Goal: Information Seeking & Learning: Check status

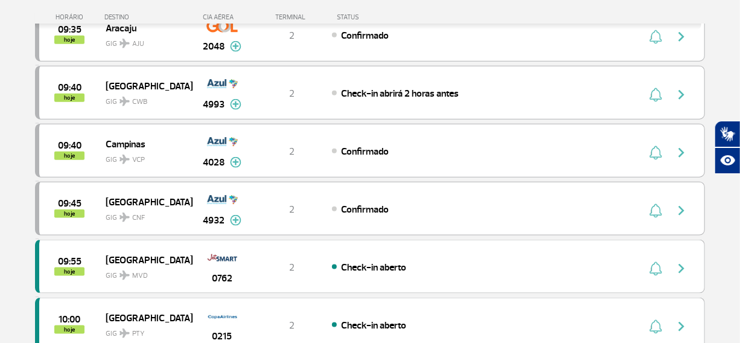
scroll to position [604, 0]
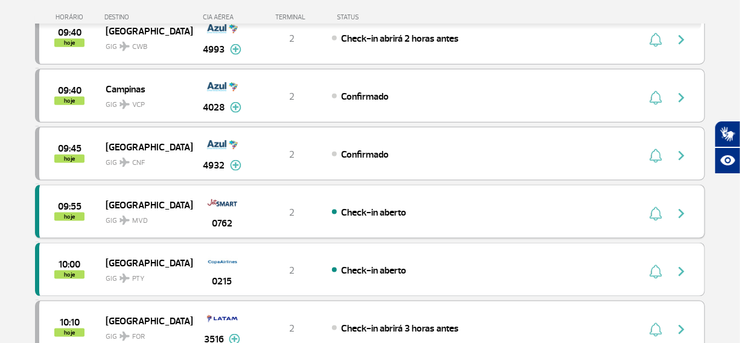
click at [678, 210] on img "button" at bounding box center [681, 213] width 14 height 14
click at [680, 266] on img "button" at bounding box center [681, 271] width 14 height 14
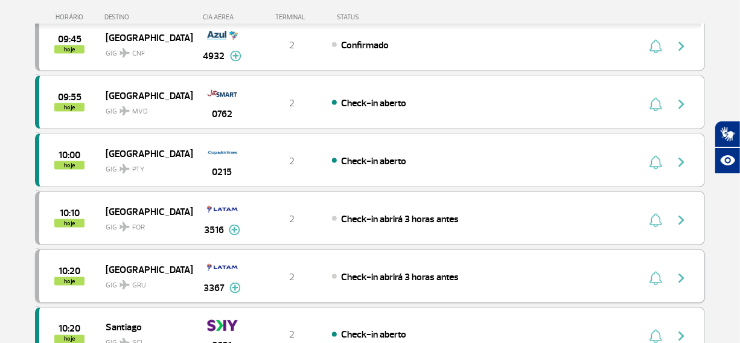
scroll to position [823, 0]
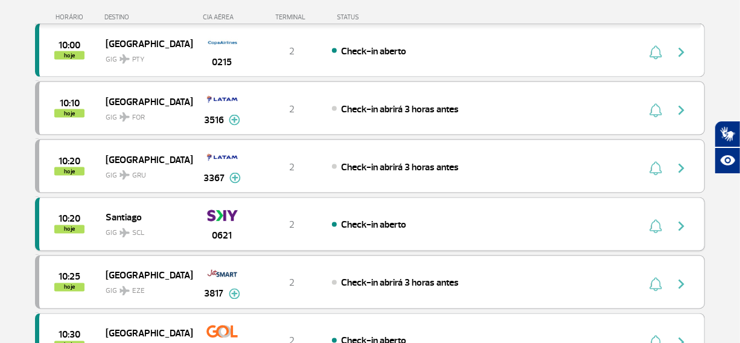
click at [680, 223] on img "button" at bounding box center [681, 226] width 14 height 14
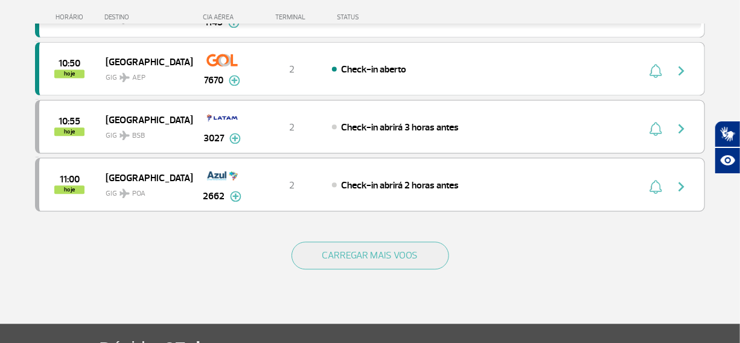
scroll to position [1207, 0]
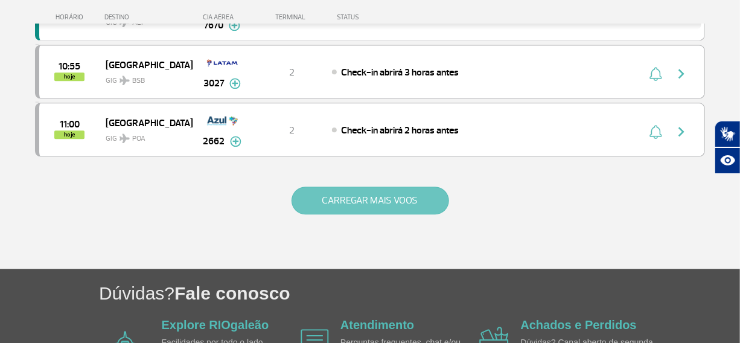
click at [363, 197] on button "CARREGAR MAIS VOOS" at bounding box center [371, 201] width 158 height 28
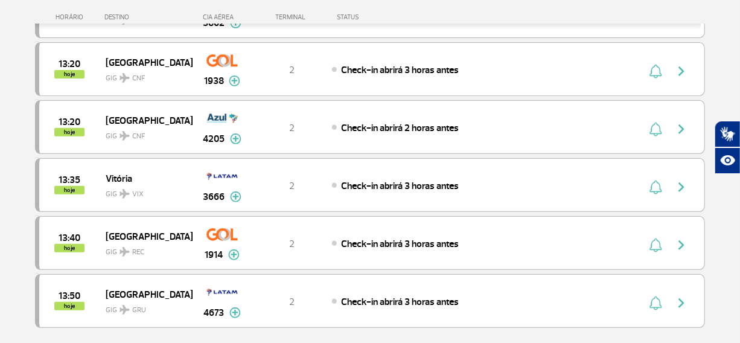
scroll to position [2305, 0]
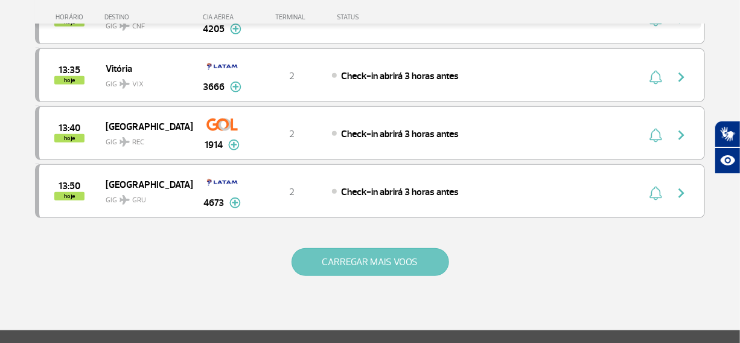
click at [367, 260] on button "CARREGAR MAIS VOOS" at bounding box center [371, 262] width 158 height 28
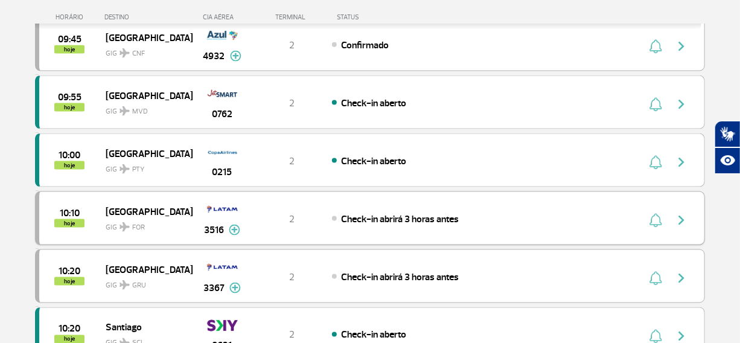
scroll to position [439, 0]
